Goal: Task Accomplishment & Management: Complete application form

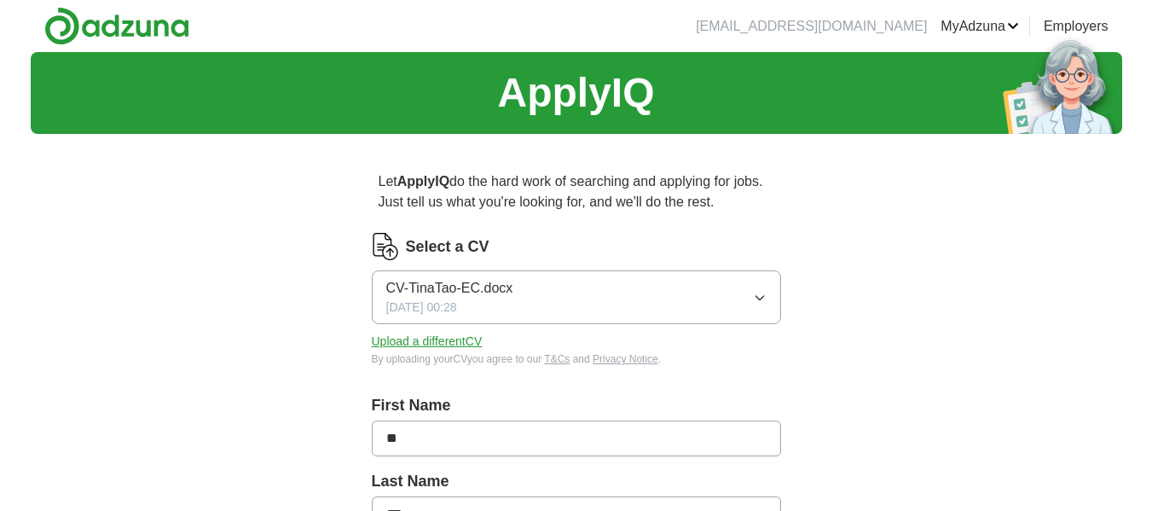
click at [468, 286] on span "CV-TinaTao-EC.docx" at bounding box center [449, 288] width 127 height 20
click at [762, 298] on icon "button" at bounding box center [760, 298] width 14 height 14
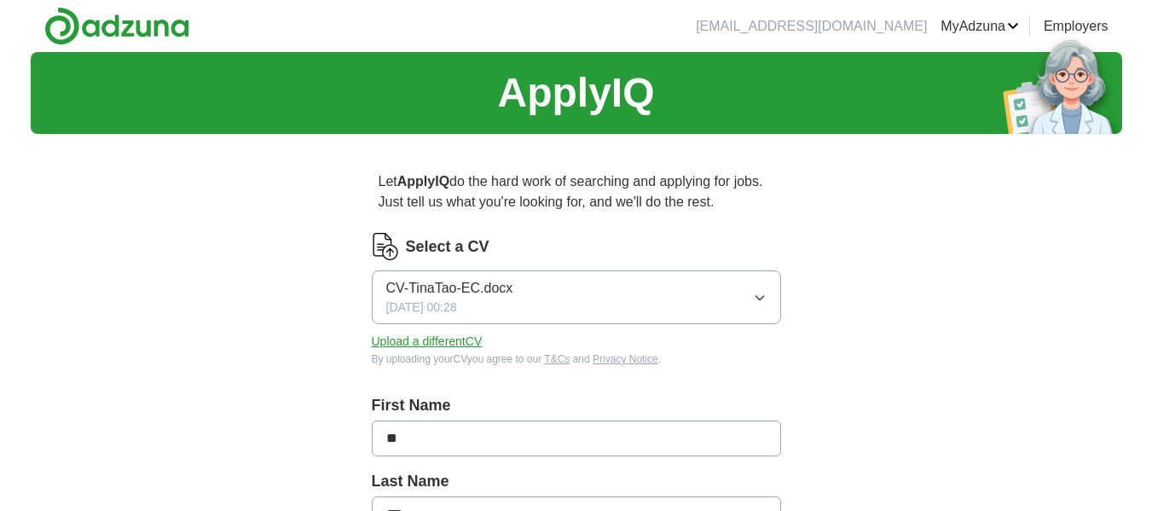
click at [443, 340] on button "Upload a different CV" at bounding box center [427, 342] width 111 height 18
click at [438, 289] on span "CV-TinaTao-EC.docx" at bounding box center [449, 288] width 127 height 20
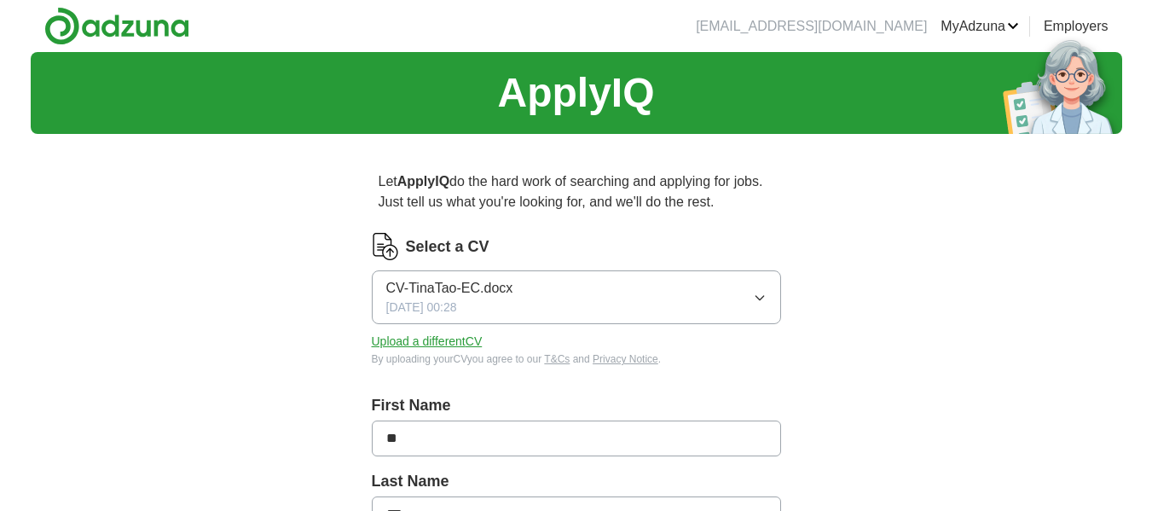
click at [440, 344] on button "Upload a different CV" at bounding box center [427, 342] width 111 height 18
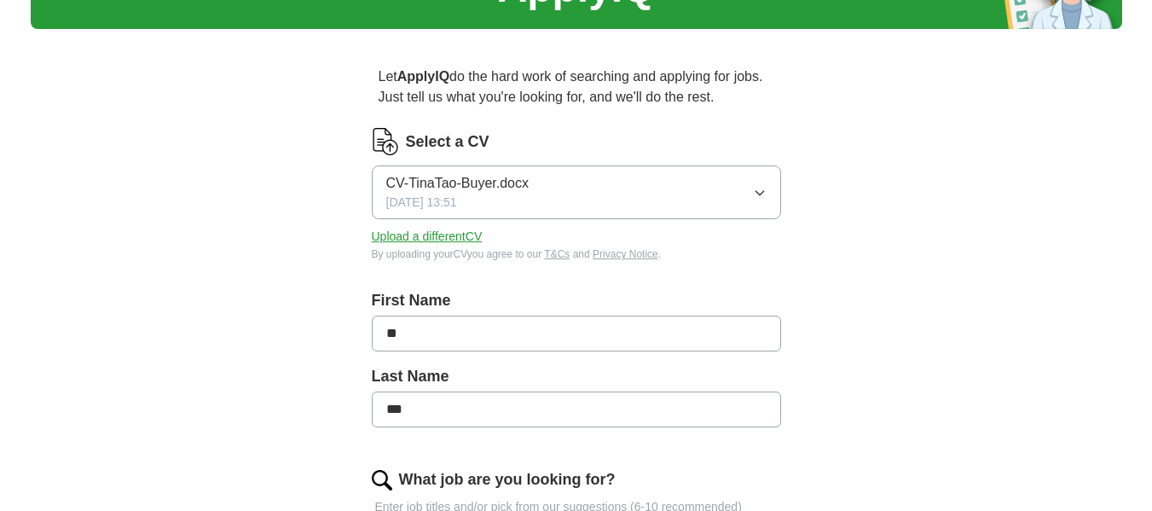
scroll to position [256, 0]
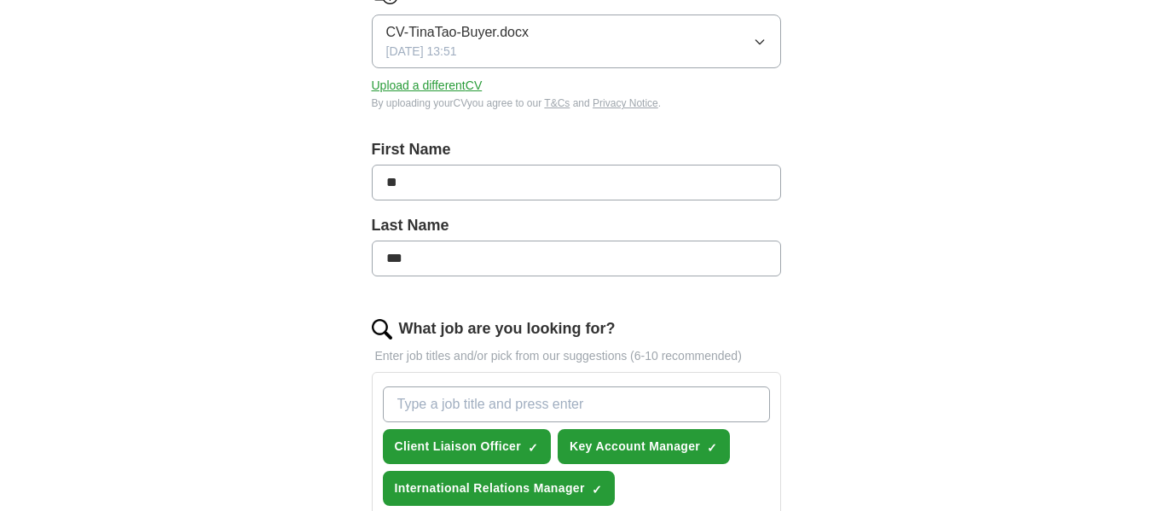
drag, startPoint x: 485, startPoint y: 190, endPoint x: 308, endPoint y: 165, distance: 179.2
click at [308, 165] on div "Let ApplyIQ do the hard work of searching and applying for jobs. Just tell us w…" at bounding box center [577, 490] width 546 height 1196
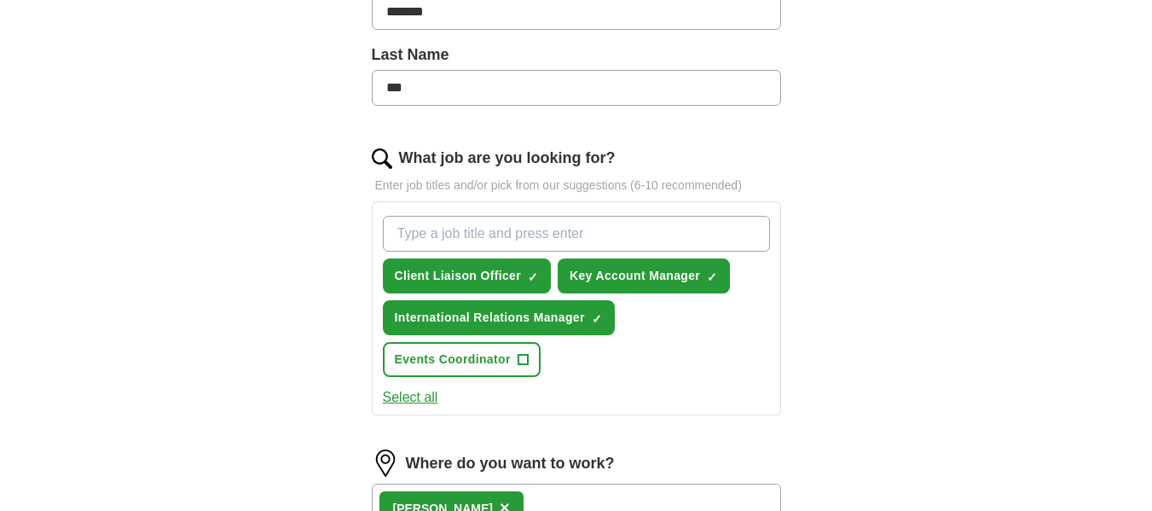
scroll to position [512, 0]
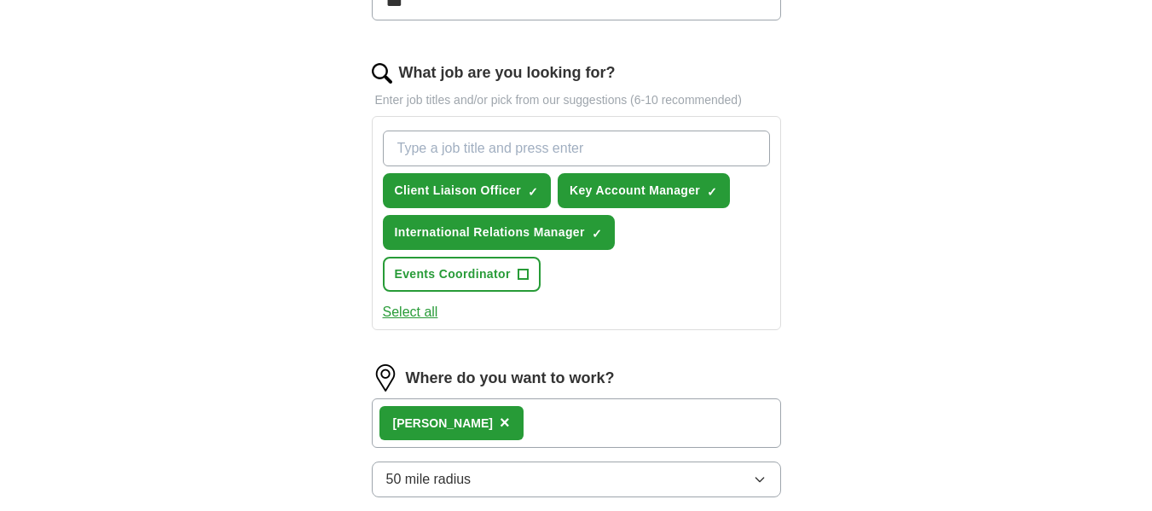
type input "*******"
click at [658, 153] on input "What job are you looking for?" at bounding box center [576, 148] width 387 height 36
type input "b"
click at [691, 185] on span "Key Account Manager" at bounding box center [635, 191] width 130 height 18
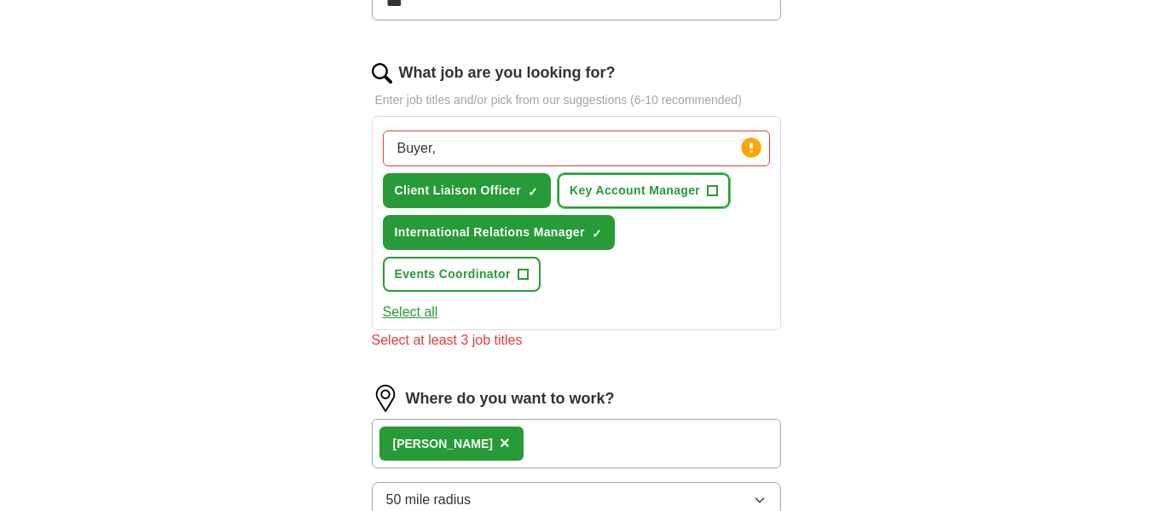
click at [715, 197] on span "+" at bounding box center [713, 191] width 10 height 14
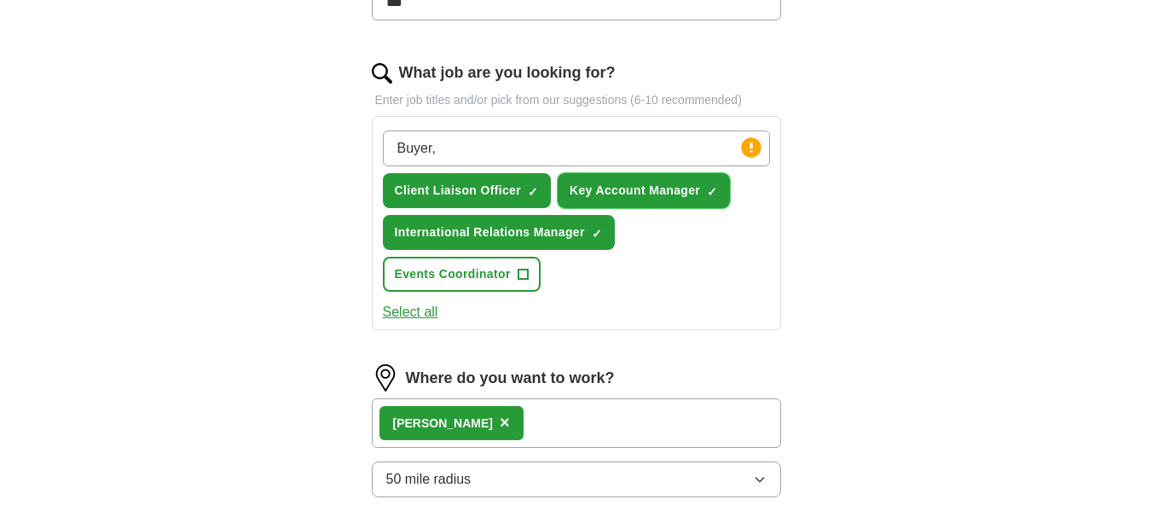
click at [0, 0] on span "×" at bounding box center [0, 0] width 0 height 0
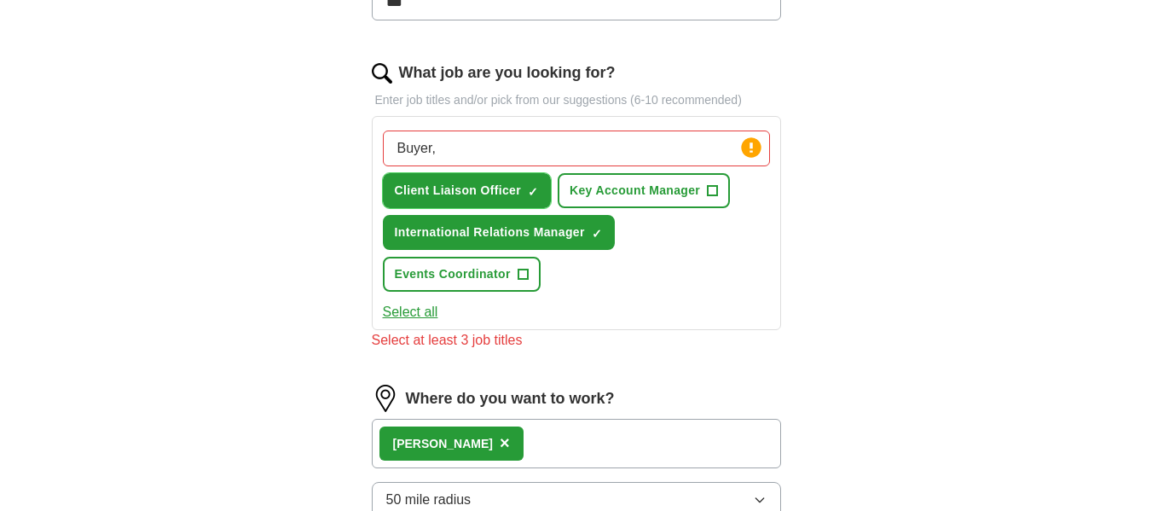
click at [0, 0] on span "×" at bounding box center [0, 0] width 0 height 0
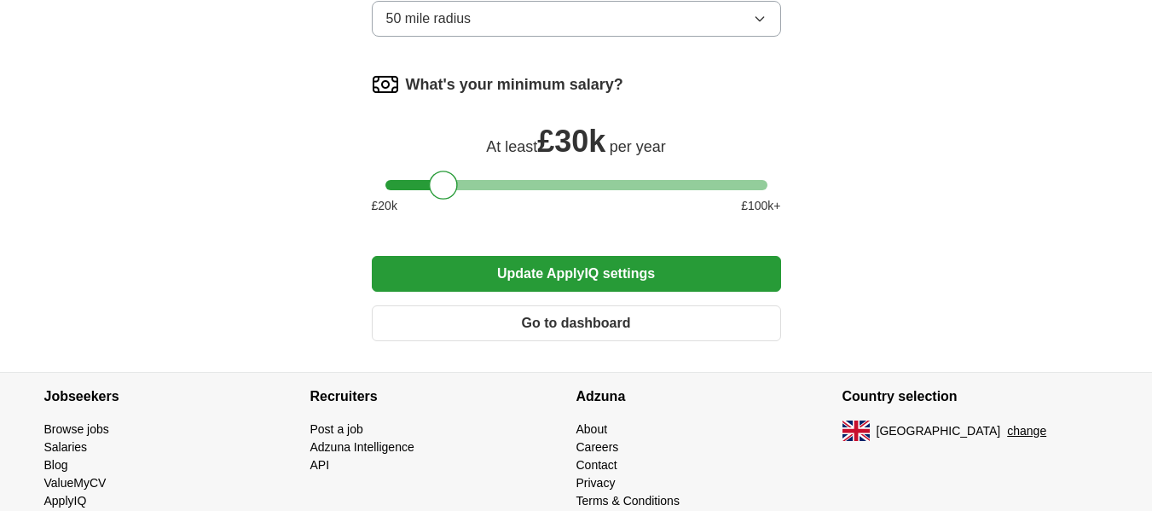
scroll to position [958, 0]
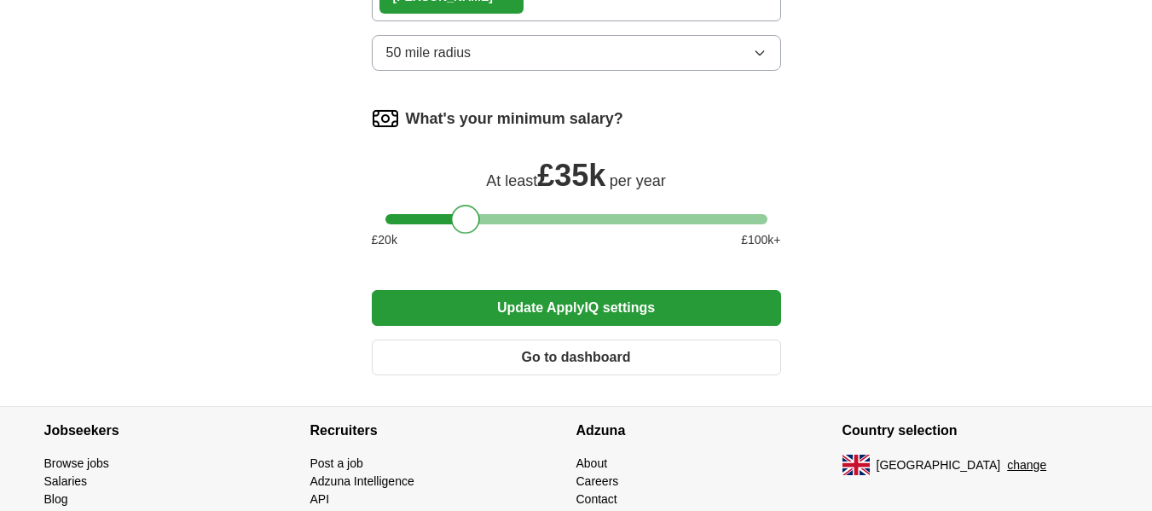
drag, startPoint x: 445, startPoint y: 222, endPoint x: 467, endPoint y: 222, distance: 22.2
click at [467, 222] on div at bounding box center [465, 219] width 29 height 29
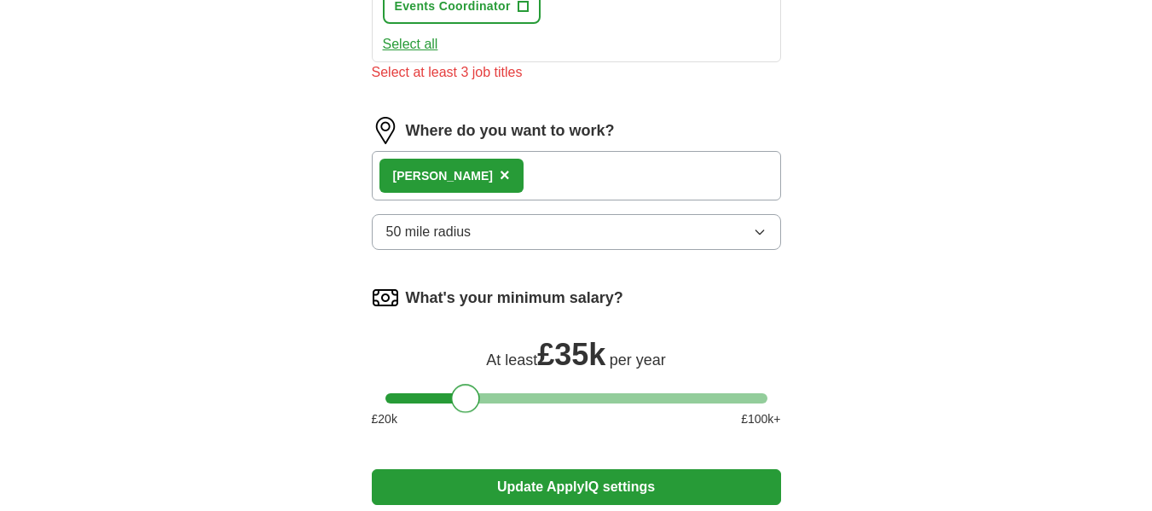
scroll to position [532, 0]
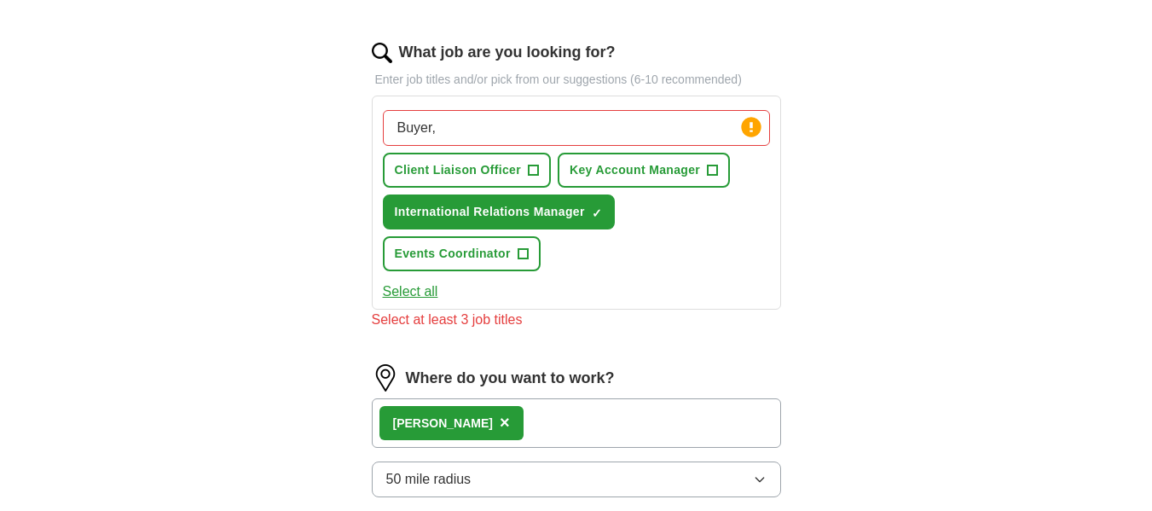
click at [570, 134] on input "Buyer," at bounding box center [576, 128] width 387 height 36
click at [746, 130] on circle at bounding box center [751, 127] width 20 height 20
click at [749, 130] on circle at bounding box center [751, 127] width 20 height 20
click at [481, 126] on input "Buyer," at bounding box center [576, 128] width 387 height 36
type input "B"
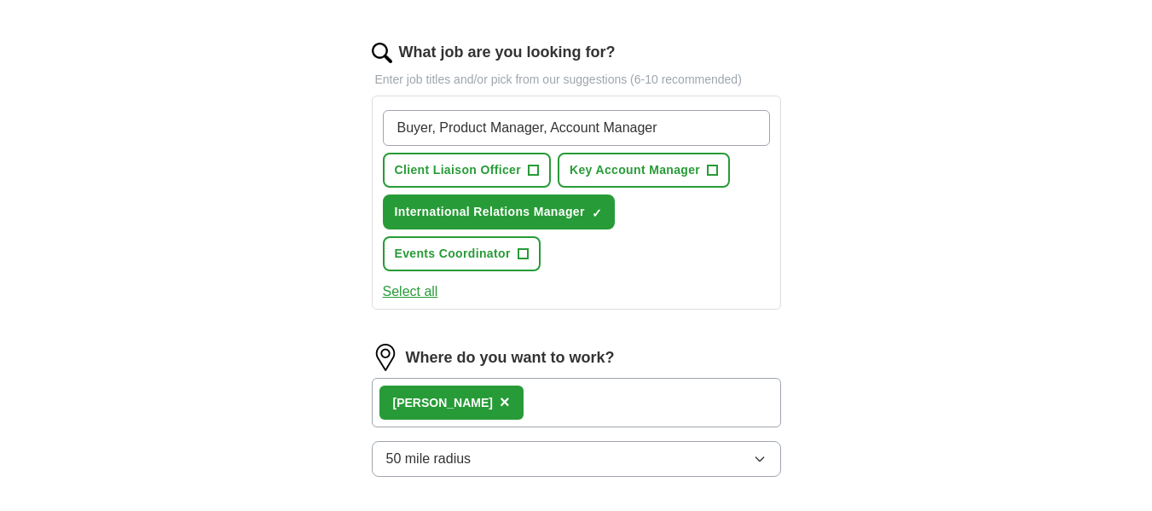
type input "Buyer, Product Manager, Account Manager"
click at [999, 287] on div "ApplyIQ Let ApplyIQ do the hard work of searching and applying for jobs. Just t…" at bounding box center [576, 166] width 1091 height 1292
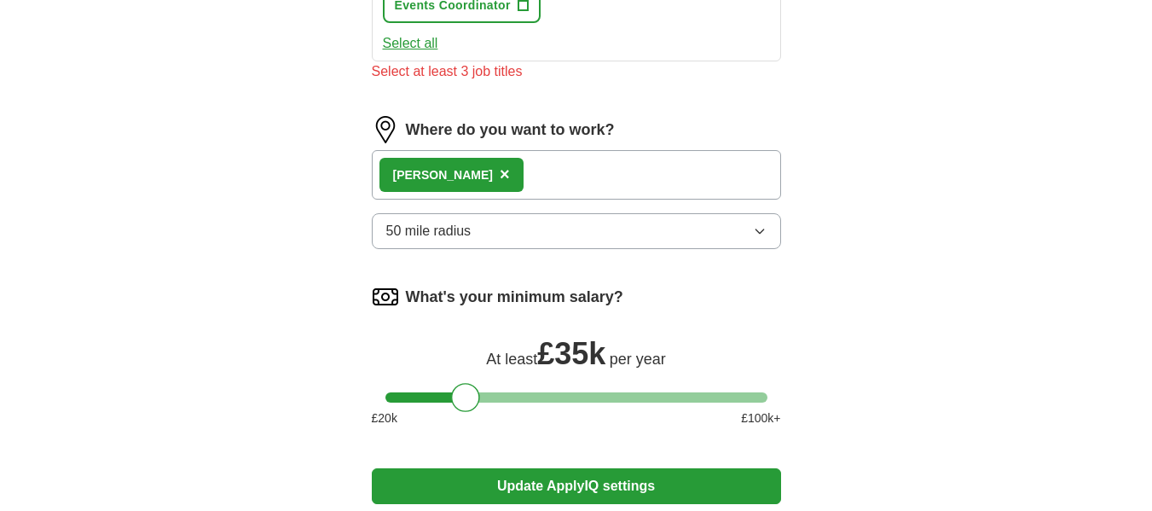
scroll to position [1044, 0]
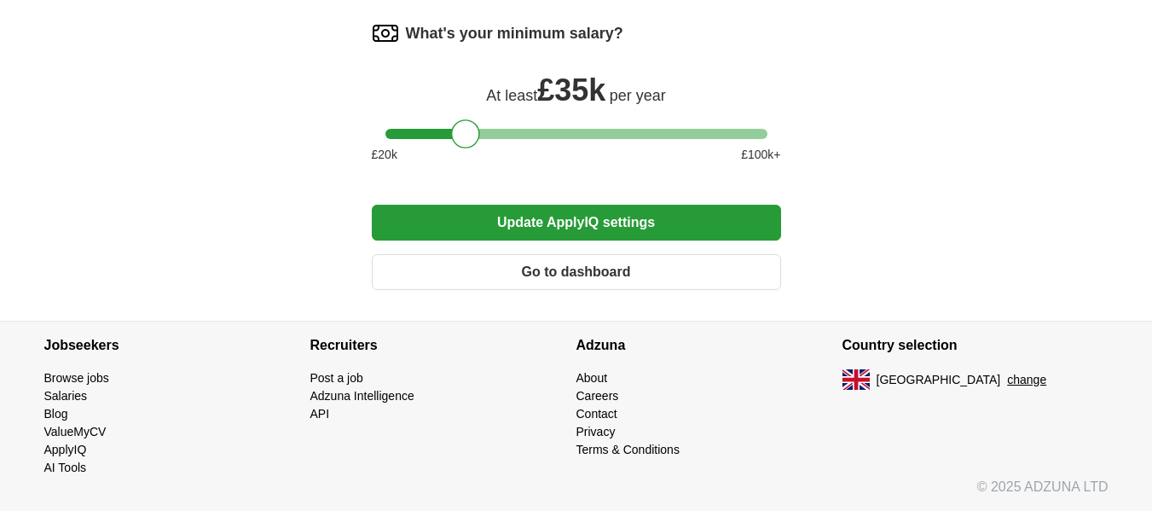
click at [689, 219] on button "Update ApplyIQ settings" at bounding box center [576, 223] width 409 height 36
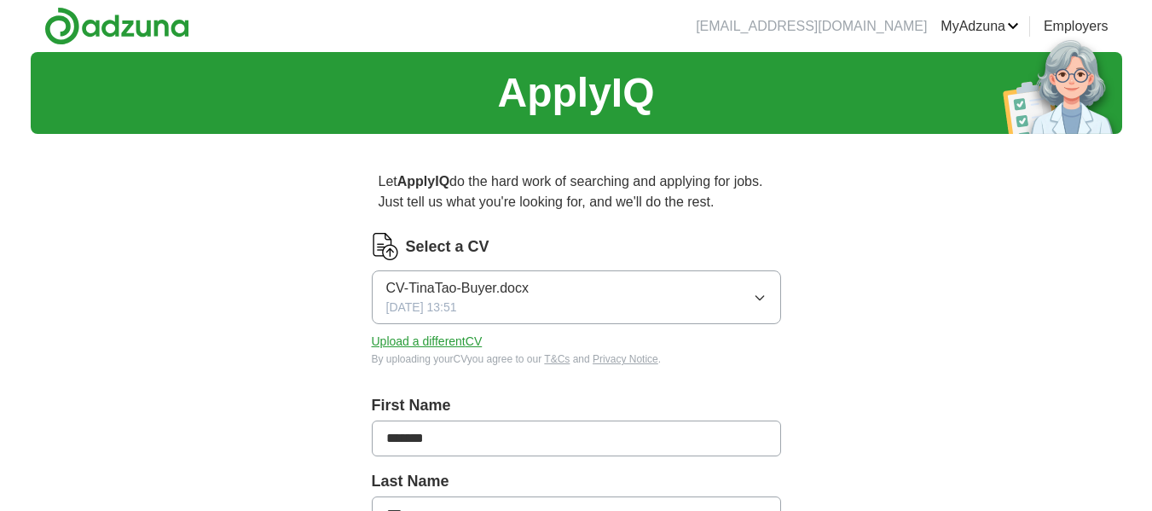
scroll to position [512, 0]
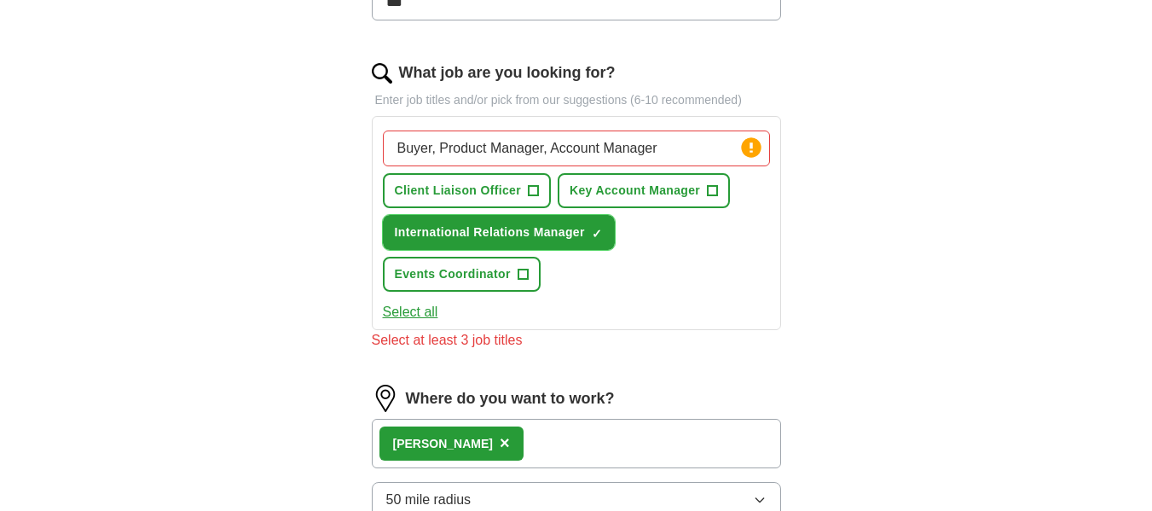
click at [0, 0] on span "×" at bounding box center [0, 0] width 0 height 0
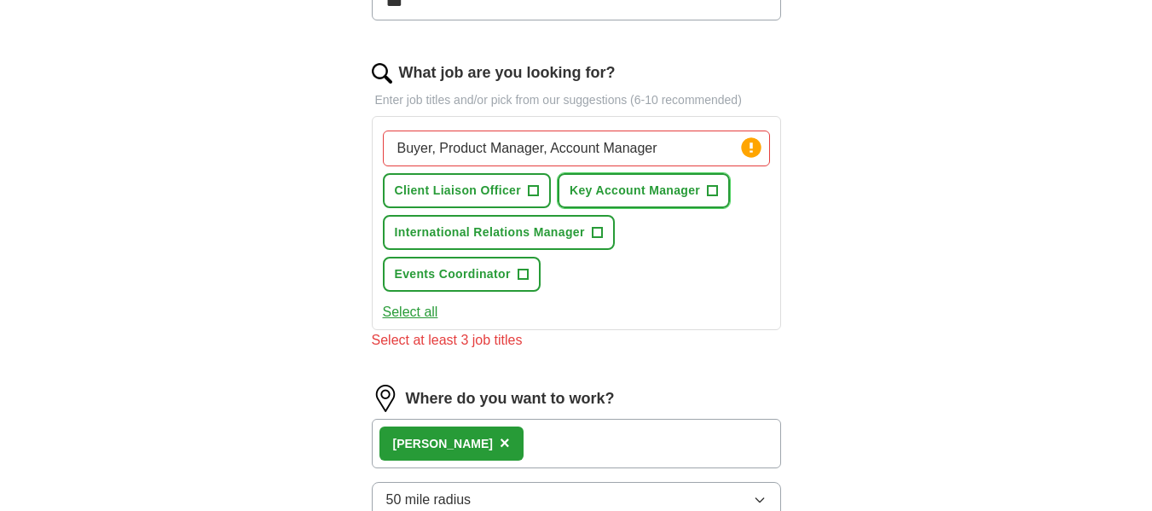
click at [715, 194] on span "+" at bounding box center [713, 191] width 10 height 14
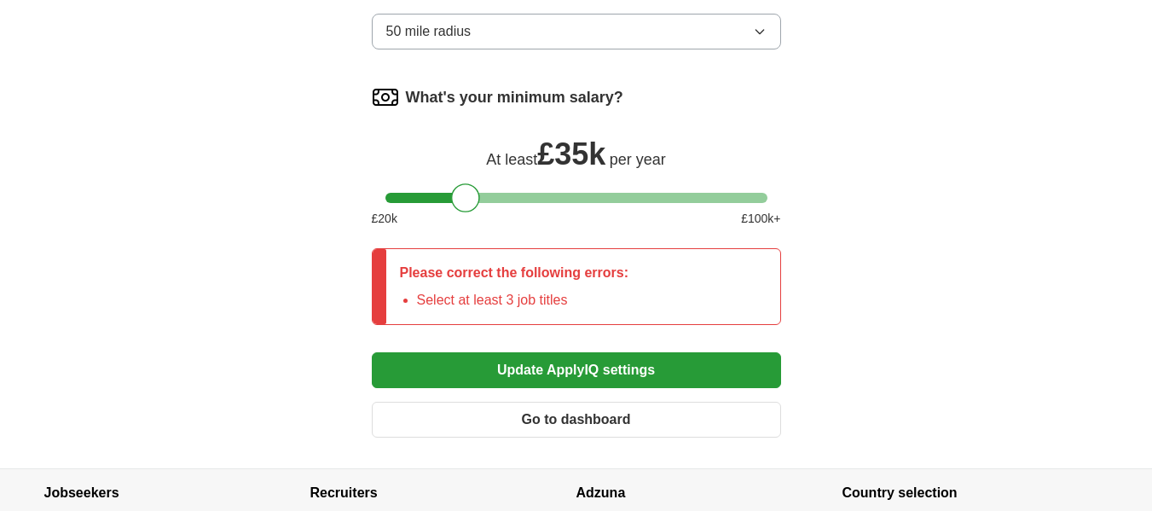
scroll to position [1109, 0]
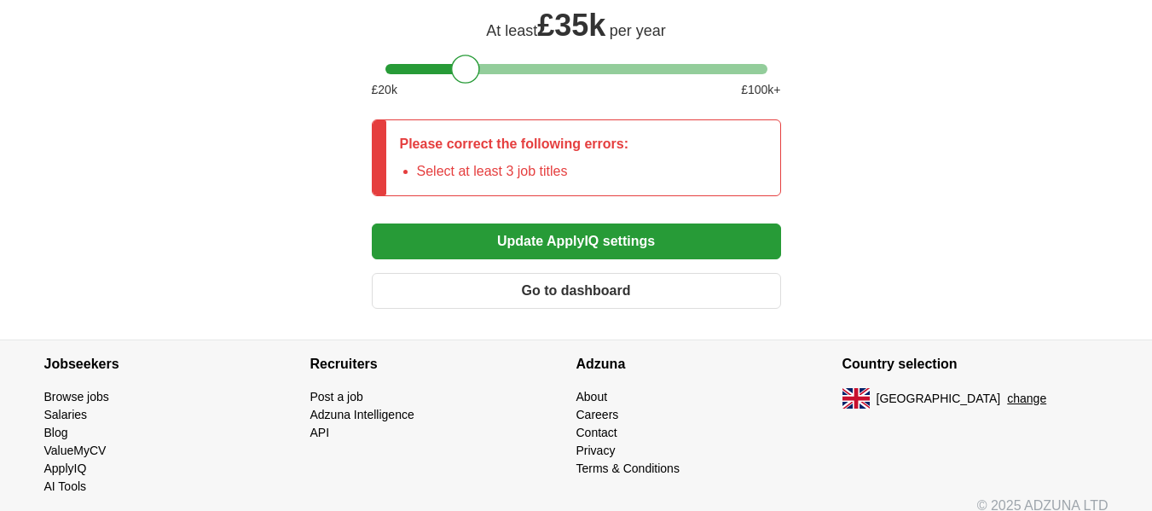
click at [680, 251] on button "Update ApplyIQ settings" at bounding box center [576, 241] width 409 height 36
click at [605, 246] on button "Update ApplyIQ settings" at bounding box center [576, 241] width 409 height 36
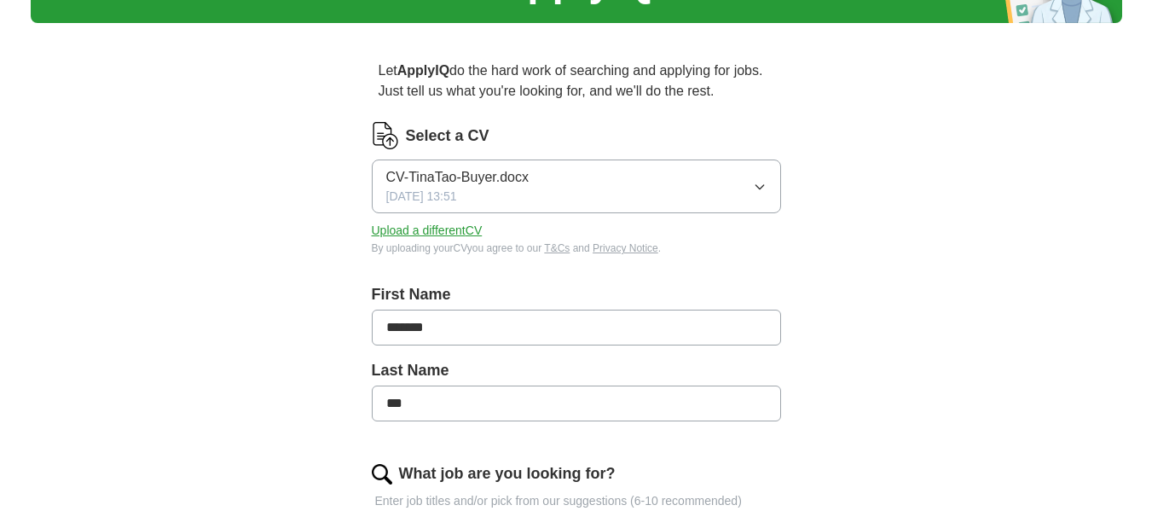
scroll to position [0, 0]
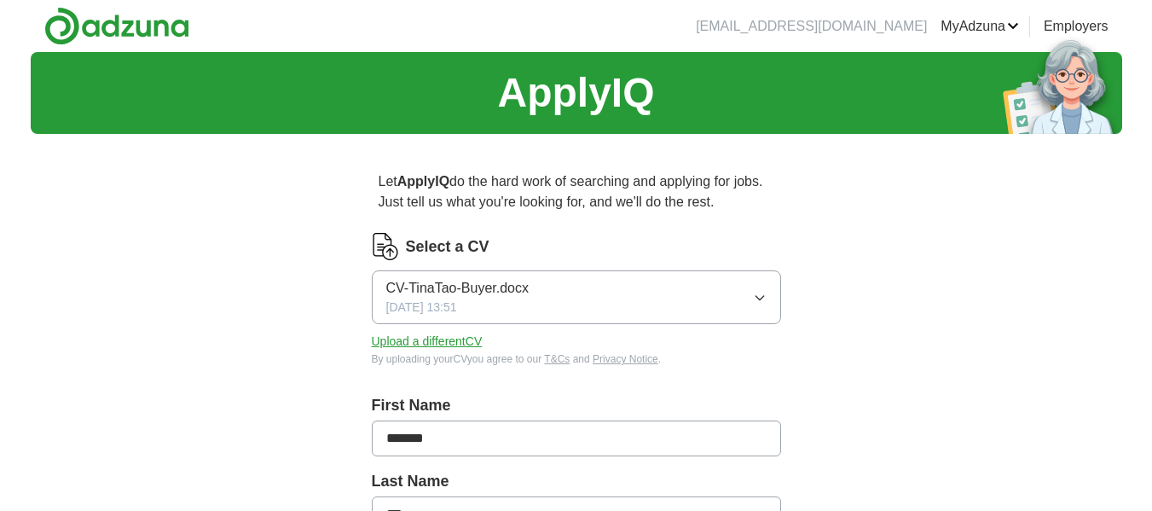
click at [0, 0] on link "ApplyIQ" at bounding box center [0, 0] width 0 height 0
click at [460, 344] on button "Upload a different CV" at bounding box center [427, 342] width 111 height 18
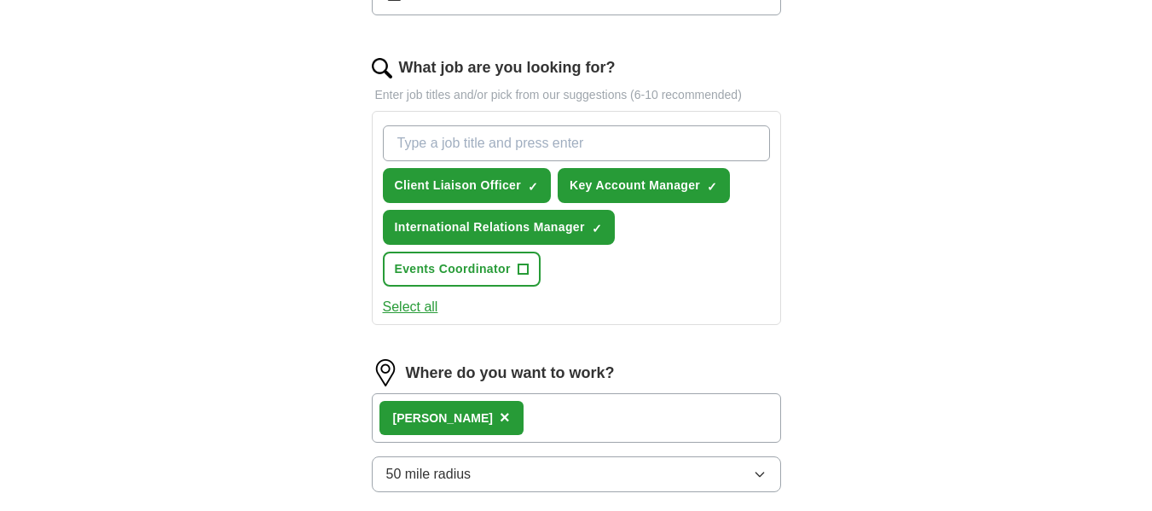
scroll to position [767, 0]
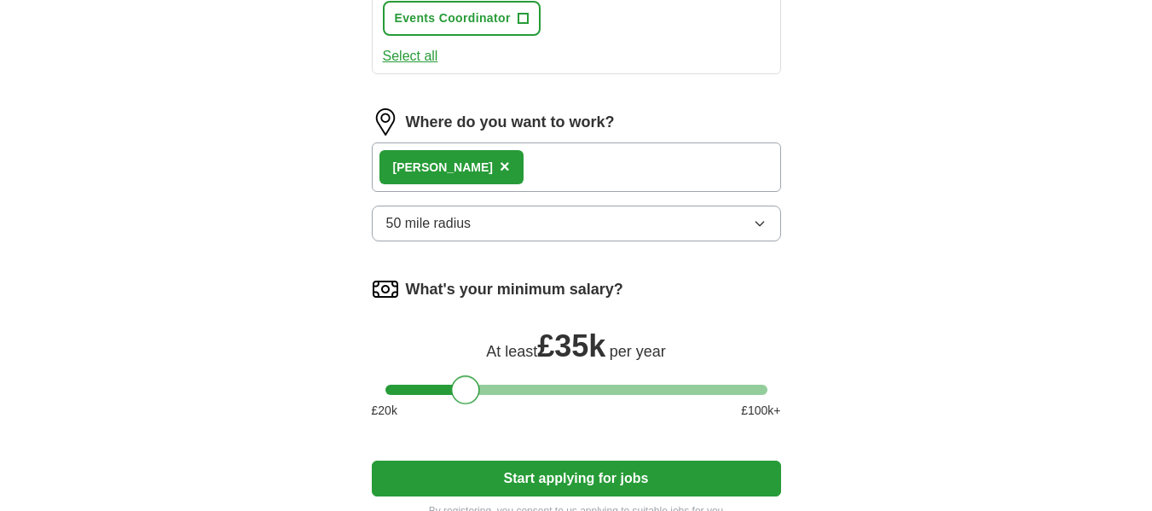
drag, startPoint x: 443, startPoint y: 391, endPoint x: 467, endPoint y: 394, distance: 24.0
click at [467, 394] on div at bounding box center [465, 389] width 29 height 29
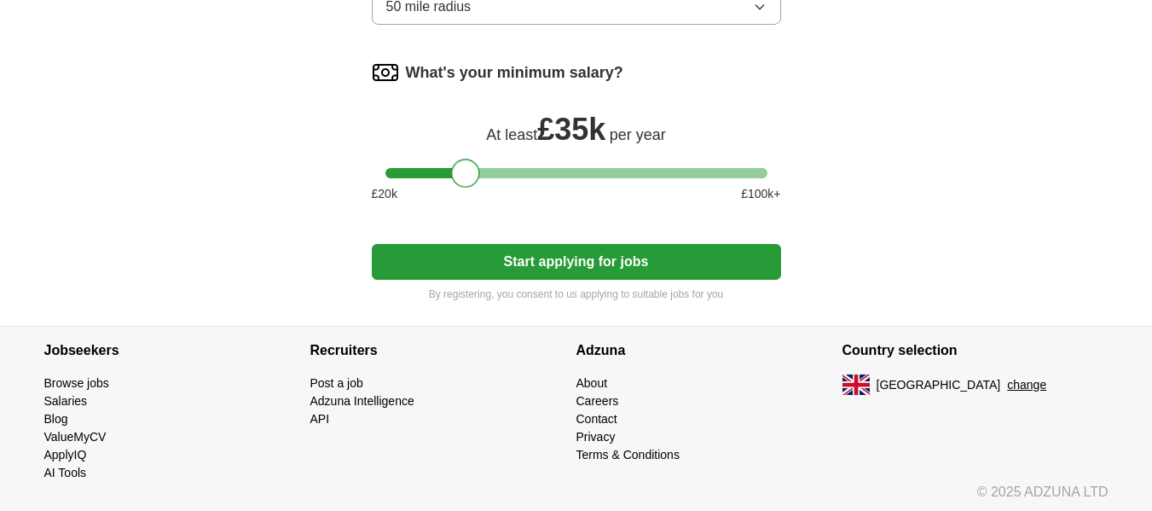
scroll to position [989, 0]
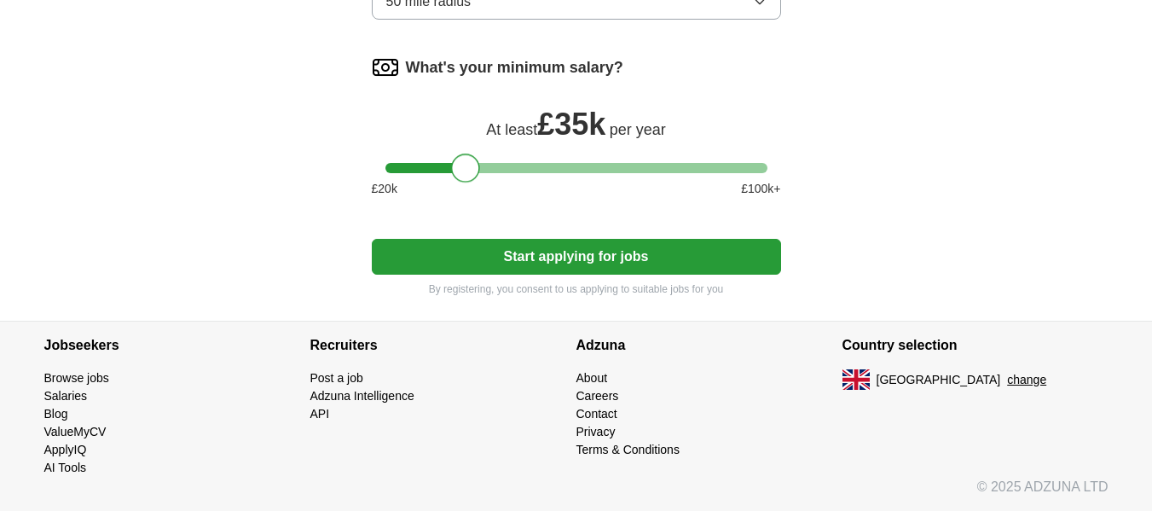
click at [662, 262] on button "Start applying for jobs" at bounding box center [576, 257] width 409 height 36
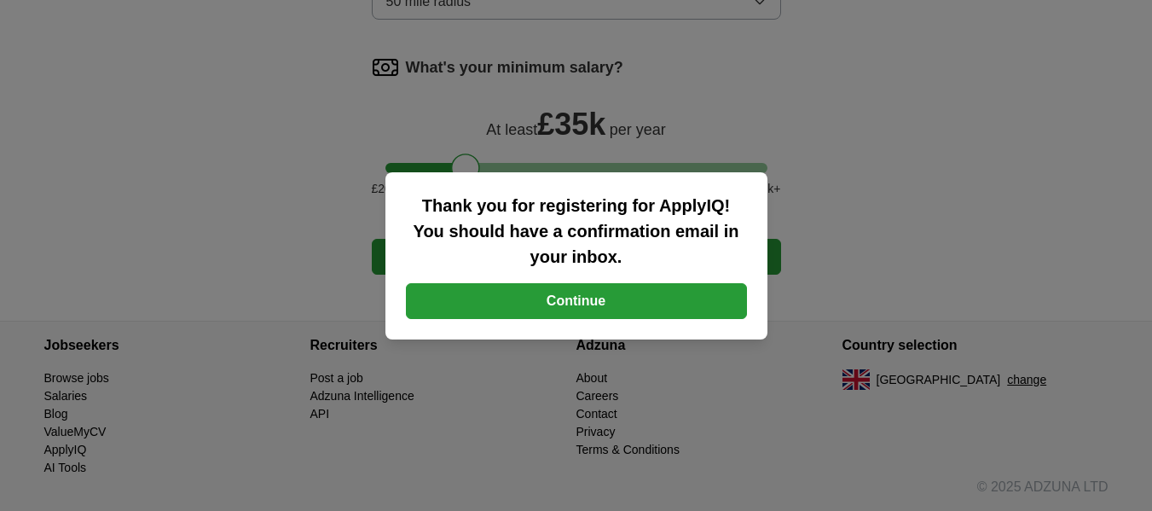
click at [666, 298] on button "Continue" at bounding box center [576, 301] width 341 height 36
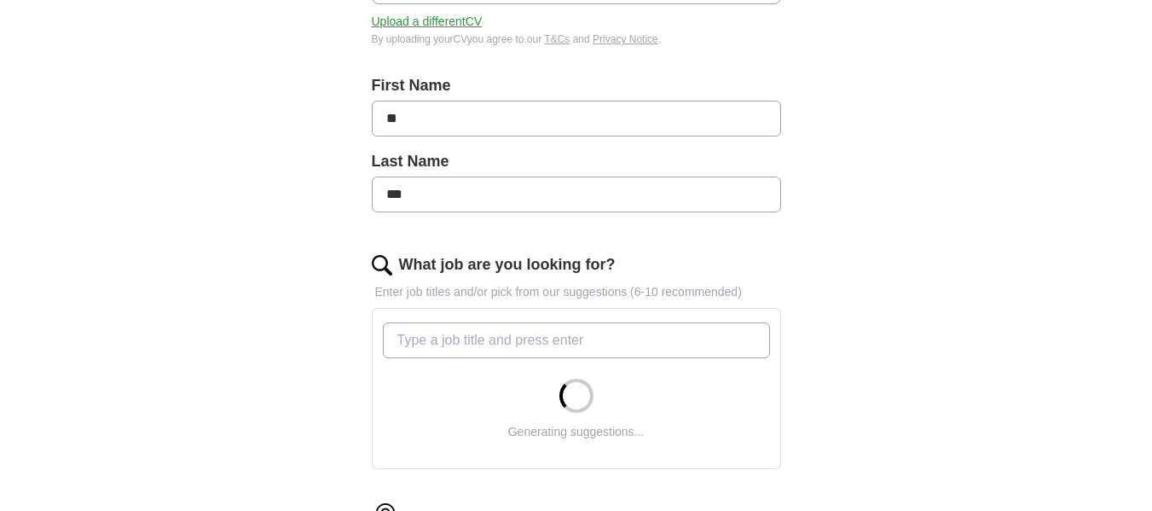
scroll to position [341, 0]
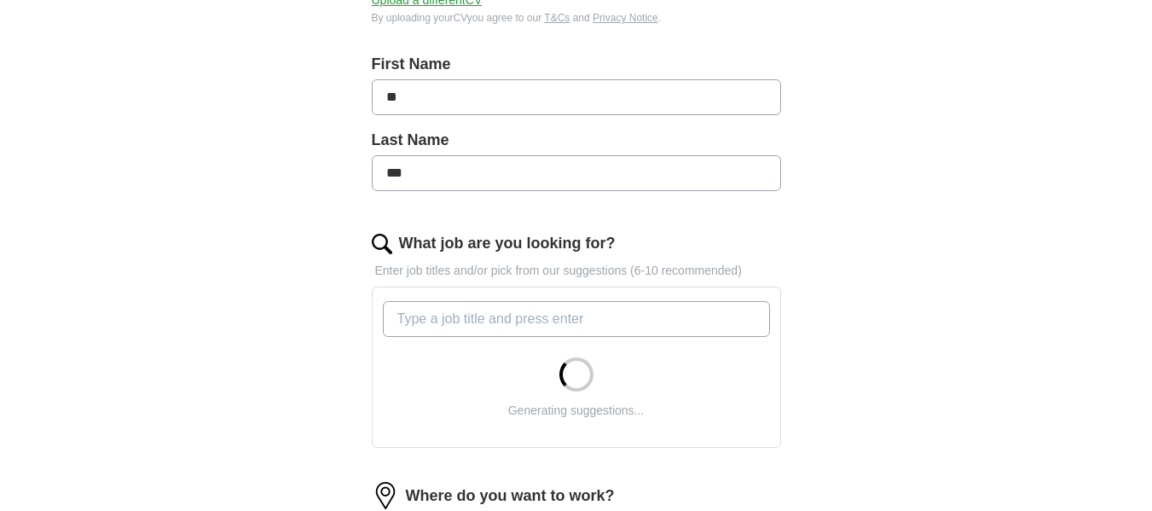
click at [433, 101] on input "**" at bounding box center [576, 97] width 409 height 36
type input "*"
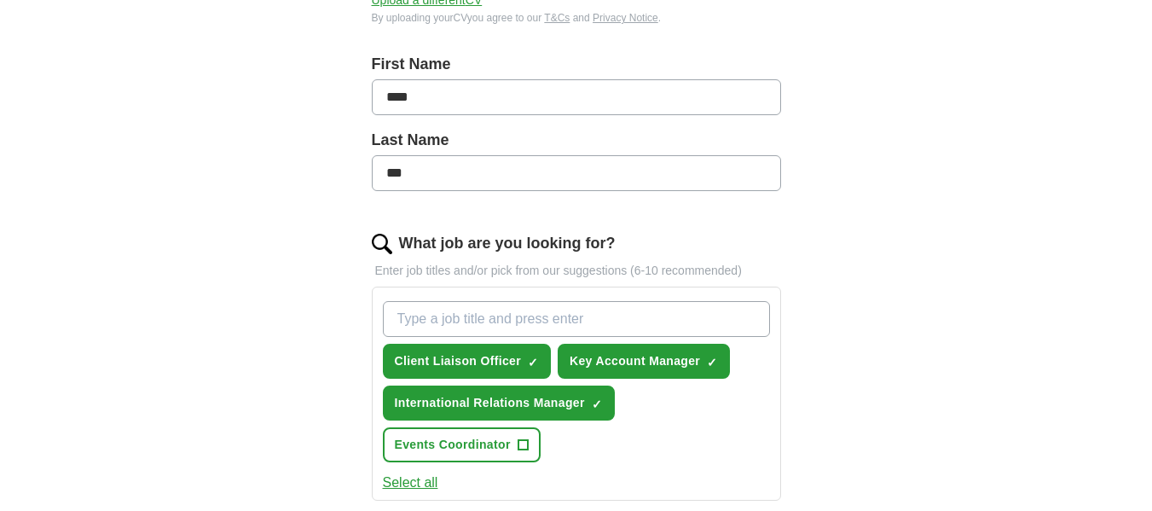
type input "****"
click at [912, 195] on div "ApplyIQ Let ApplyIQ do the hard work of searching and applying for jobs. Just t…" at bounding box center [576, 357] width 1091 height 1292
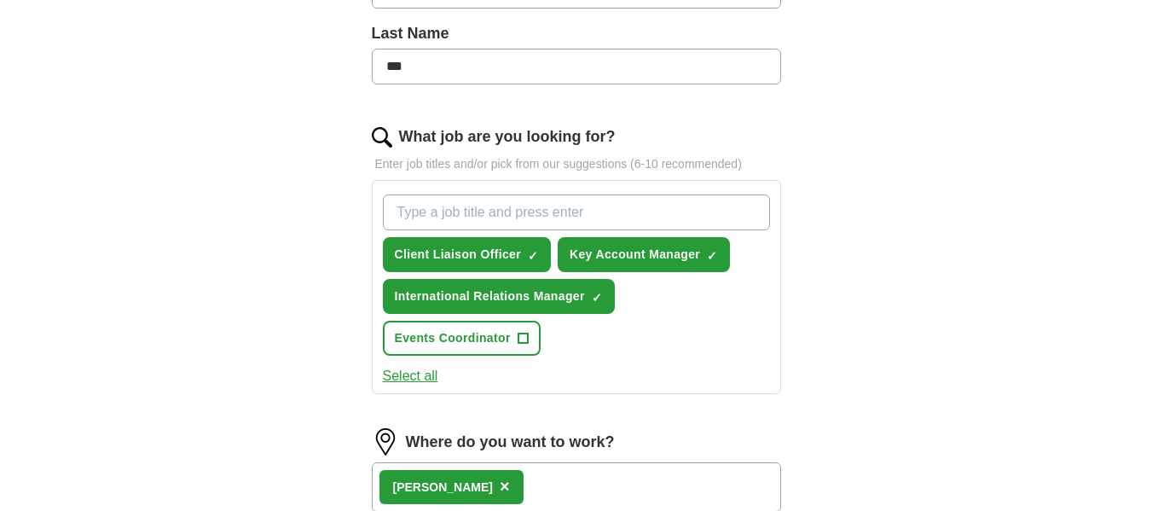
scroll to position [767, 0]
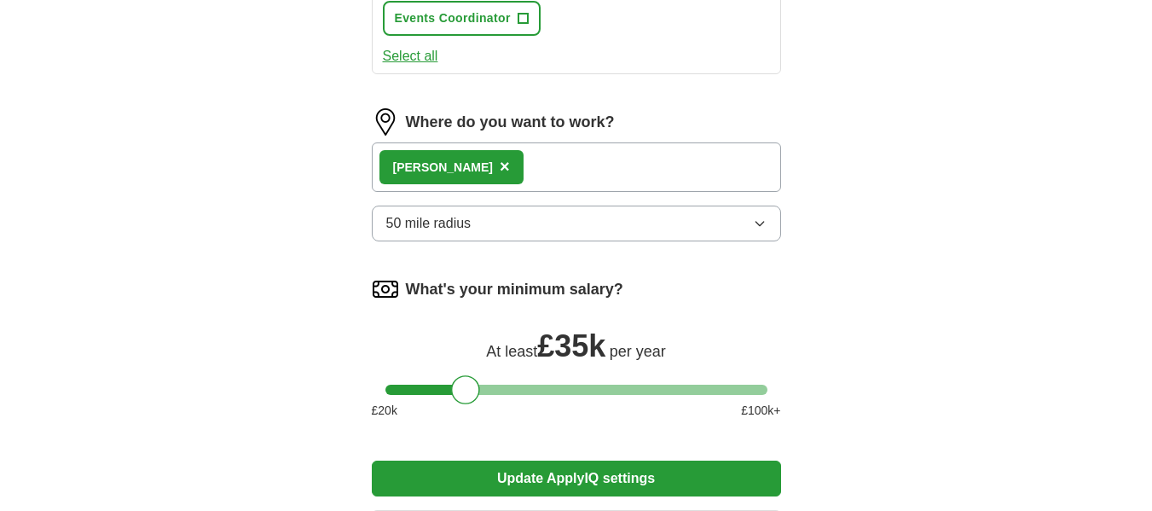
click at [660, 474] on button "Update ApplyIQ settings" at bounding box center [576, 478] width 409 height 36
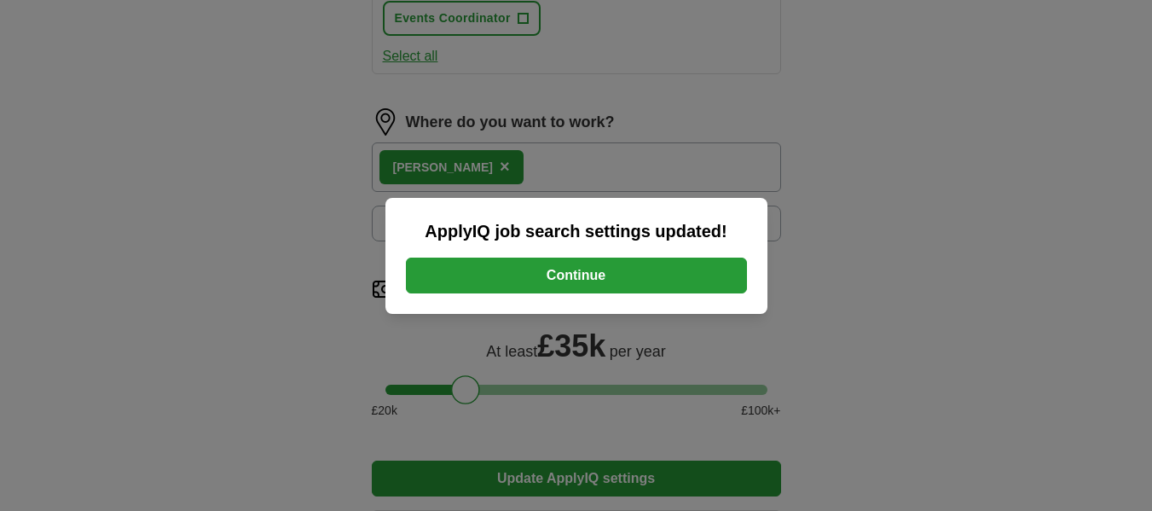
click at [660, 282] on button "Continue" at bounding box center [576, 276] width 341 height 36
